Goal: Navigation & Orientation: Find specific page/section

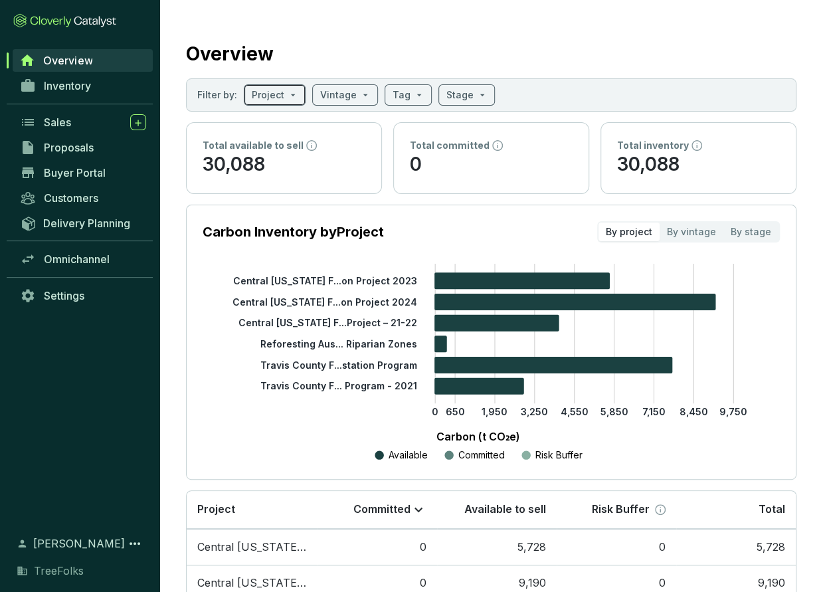
click at [288, 97] on span at bounding box center [275, 95] width 46 height 20
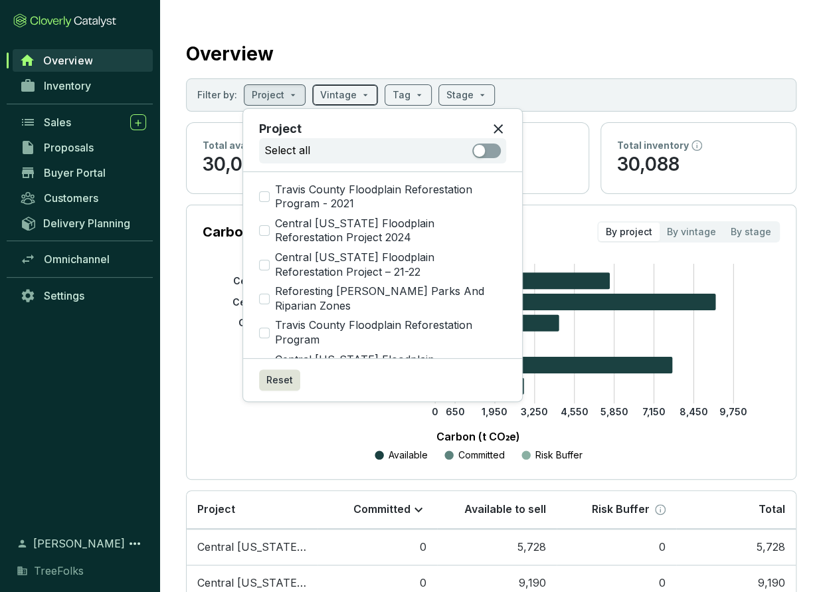
click at [351, 88] on input "search" at bounding box center [338, 95] width 37 height 20
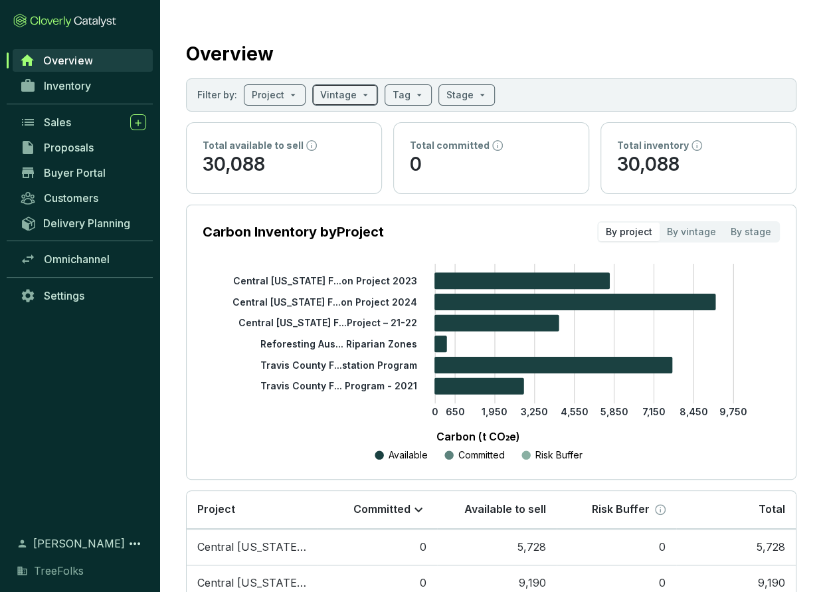
click at [355, 88] on span at bounding box center [345, 95] width 50 height 20
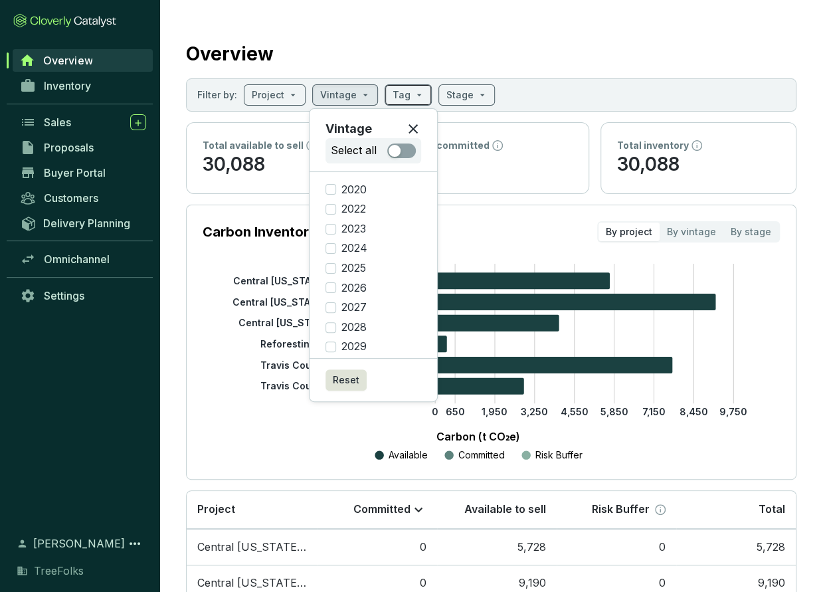
click at [393, 90] on input "search" at bounding box center [401, 95] width 18 height 20
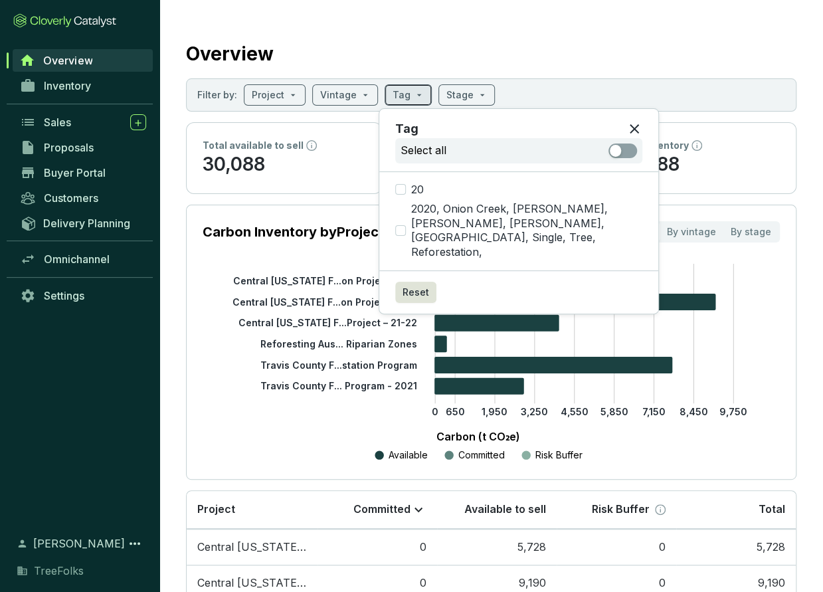
click at [393, 90] on input "search" at bounding box center [401, 95] width 18 height 20
click at [455, 89] on input "search" at bounding box center [459, 95] width 27 height 20
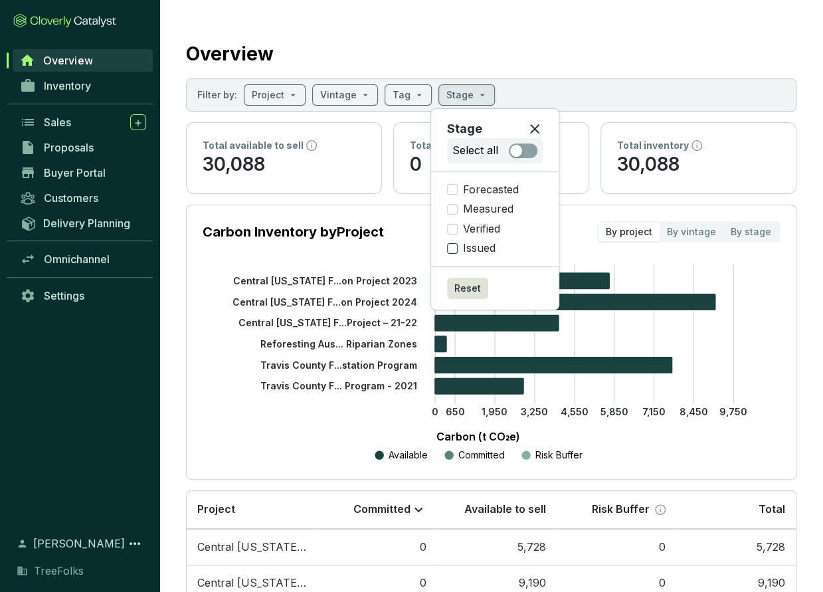
click at [475, 247] on span "Issued" at bounding box center [478, 248] width 43 height 15
click at [457, 247] on input "Issued" at bounding box center [452, 248] width 11 height 11
checkbox input "true"
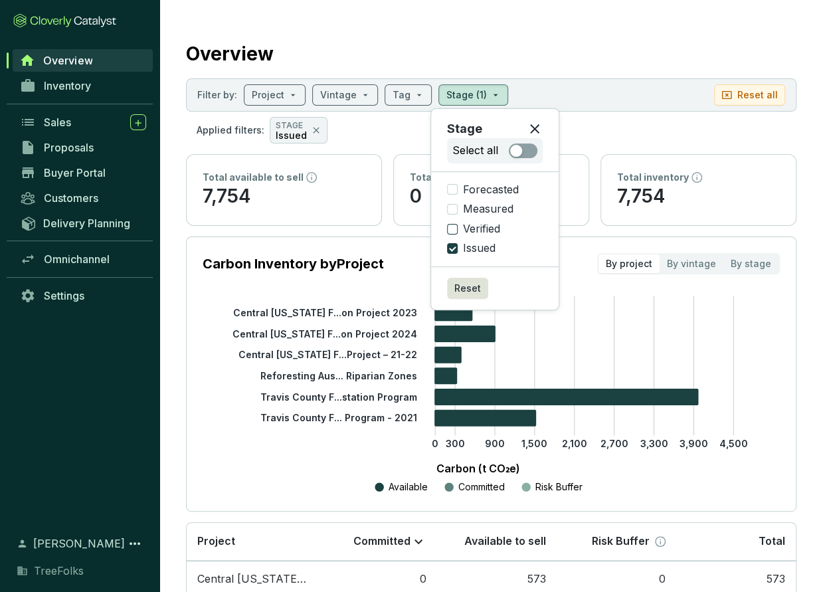
click at [459, 230] on span "Verified" at bounding box center [481, 229] width 48 height 15
click at [457, 230] on input "Verified" at bounding box center [452, 229] width 11 height 11
checkbox input "true"
click at [451, 187] on input "Forecasted" at bounding box center [452, 189] width 11 height 11
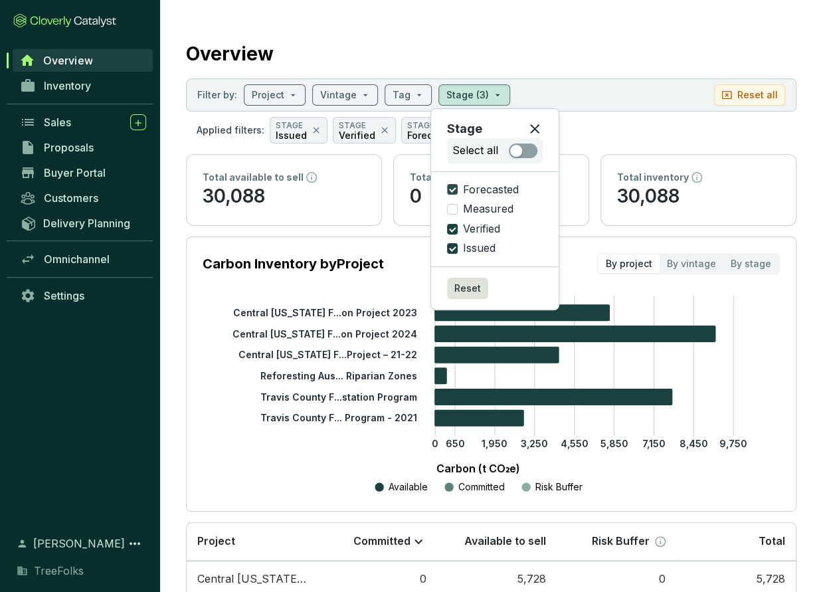
click at [451, 187] on input "Forecasted" at bounding box center [452, 189] width 11 height 11
checkbox input "false"
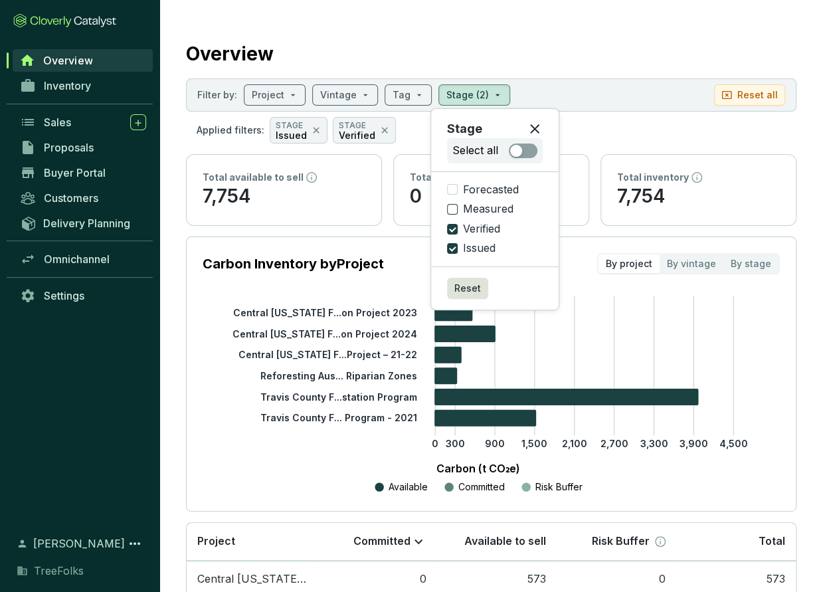
click at [454, 209] on input "Measured" at bounding box center [452, 209] width 11 height 11
checkbox input "false"
click at [532, 125] on icon at bounding box center [535, 129] width 16 height 16
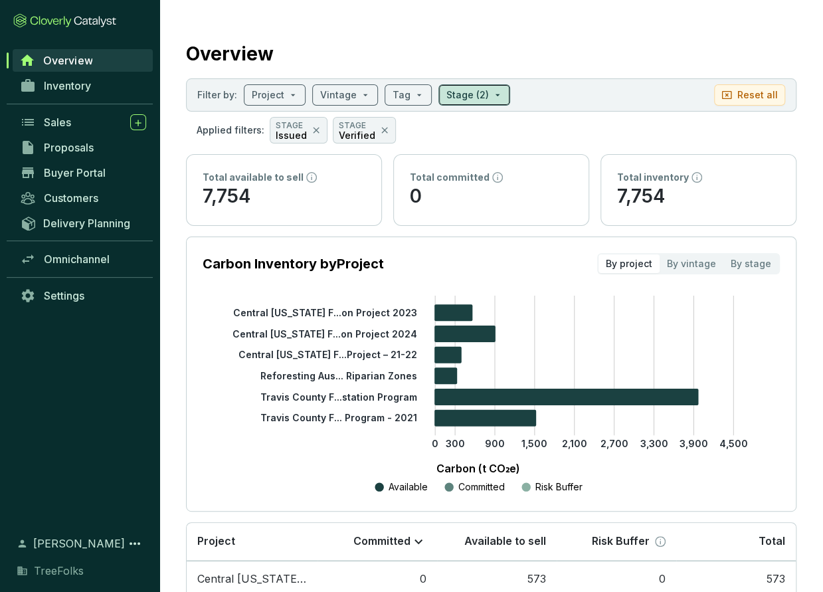
drag, startPoint x: 493, startPoint y: 103, endPoint x: 489, endPoint y: 96, distance: 7.4
click at [489, 96] on div "Stage (2)" at bounding box center [474, 94] width 72 height 21
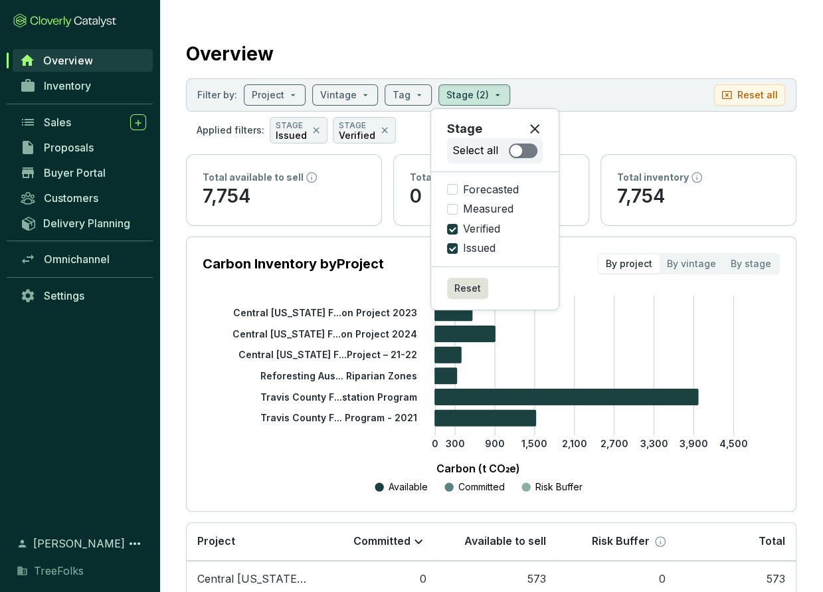
click at [515, 152] on div "button" at bounding box center [516, 151] width 12 height 12
checkbox input "true"
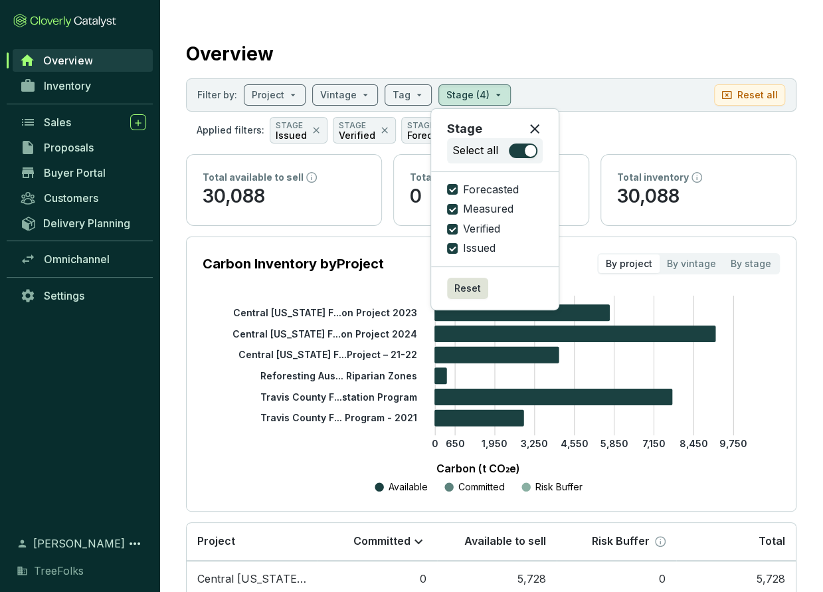
click at [571, 62] on div "Overview" at bounding box center [491, 51] width 610 height 33
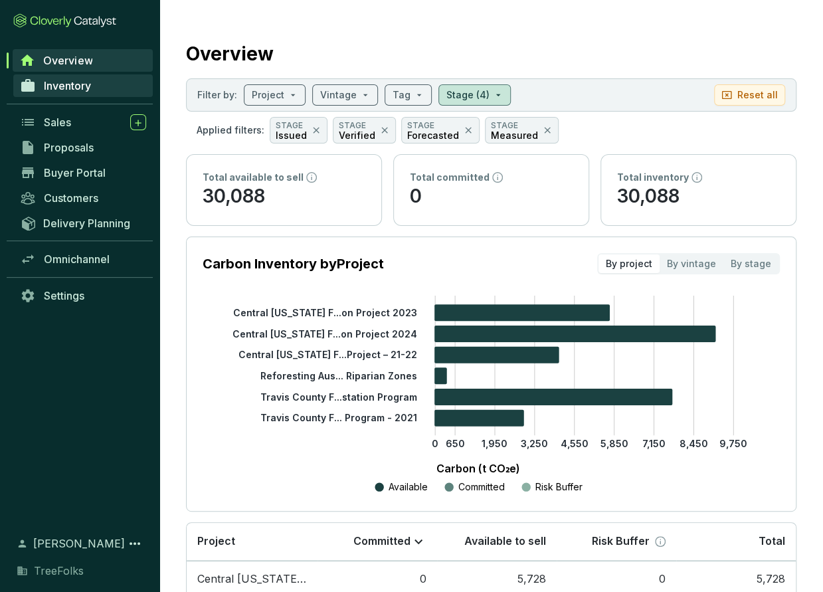
click at [91, 89] on span "Inventory" at bounding box center [67, 85] width 47 height 13
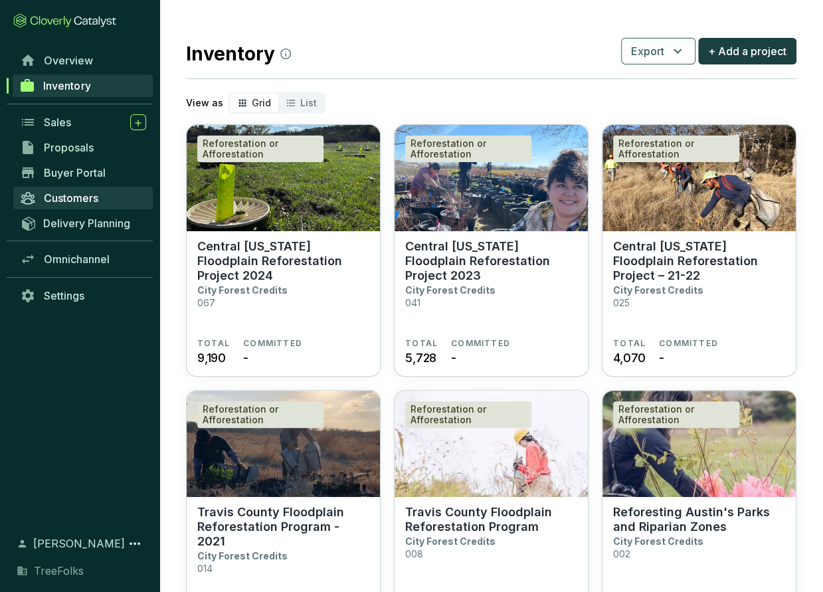
click at [106, 197] on link "Customers" at bounding box center [82, 198] width 139 height 23
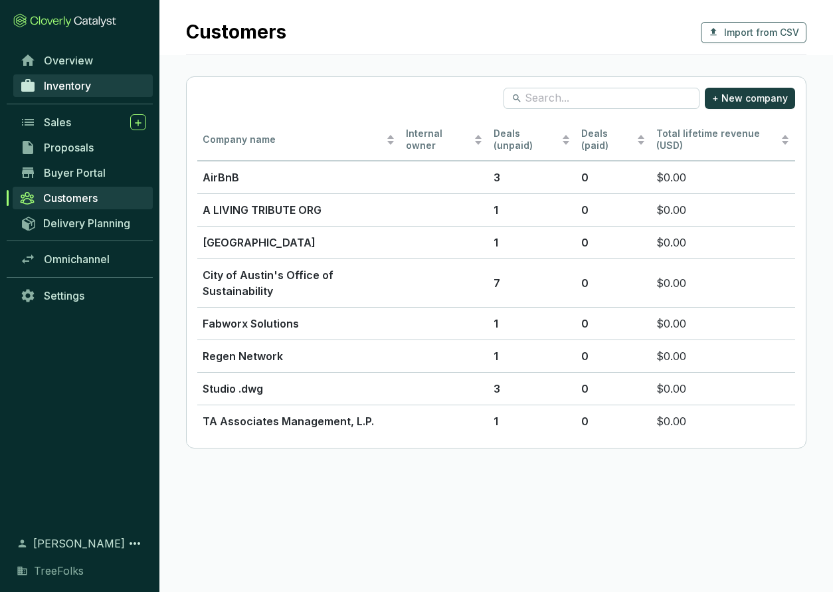
click at [82, 78] on link "Inventory" at bounding box center [82, 85] width 139 height 23
